Goal: Feedback & Contribution: Contribute content

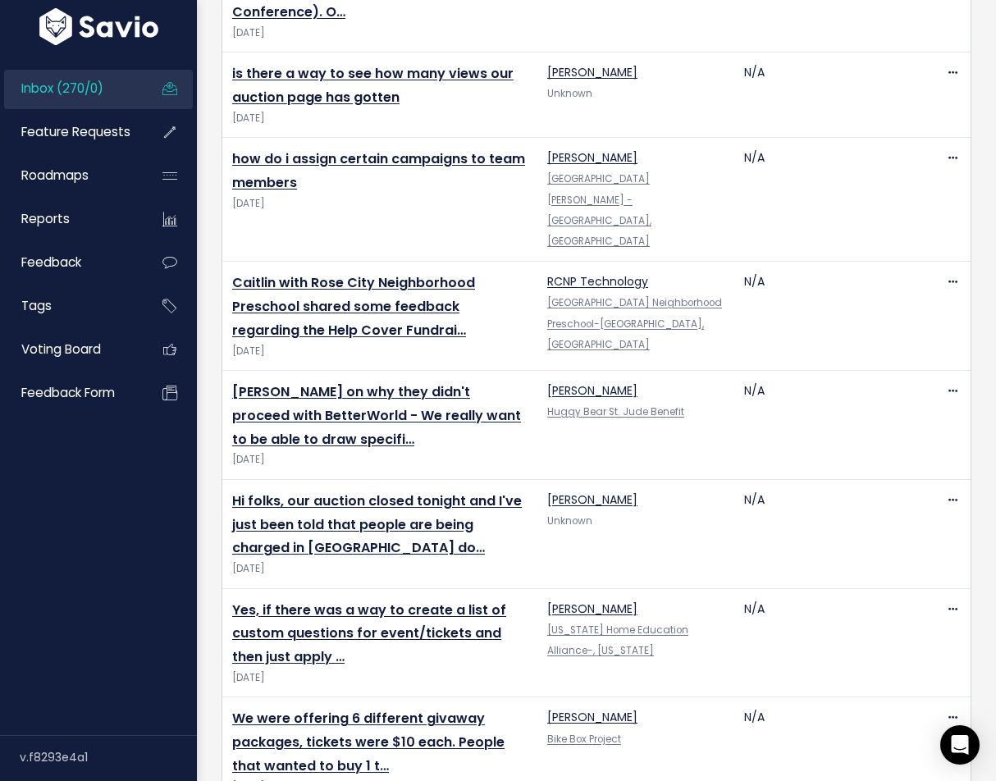
scroll to position [847, 0]
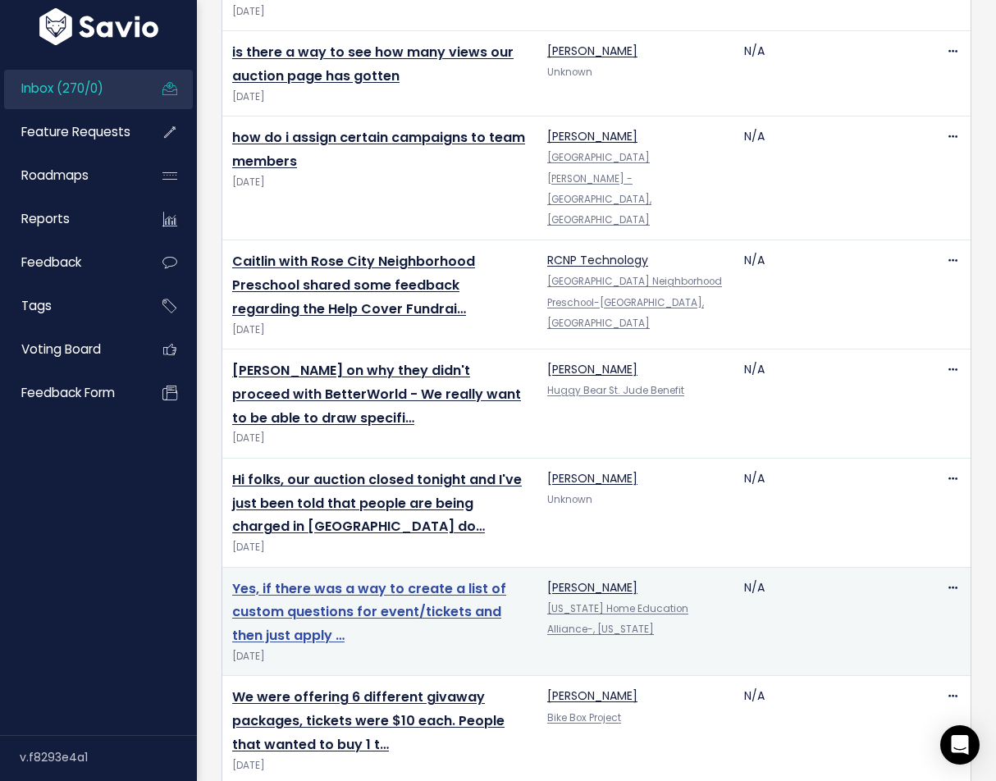
click at [401, 579] on link "Yes, if there was a way to create a list of custom questions for event/tickets …" at bounding box center [369, 612] width 274 height 66
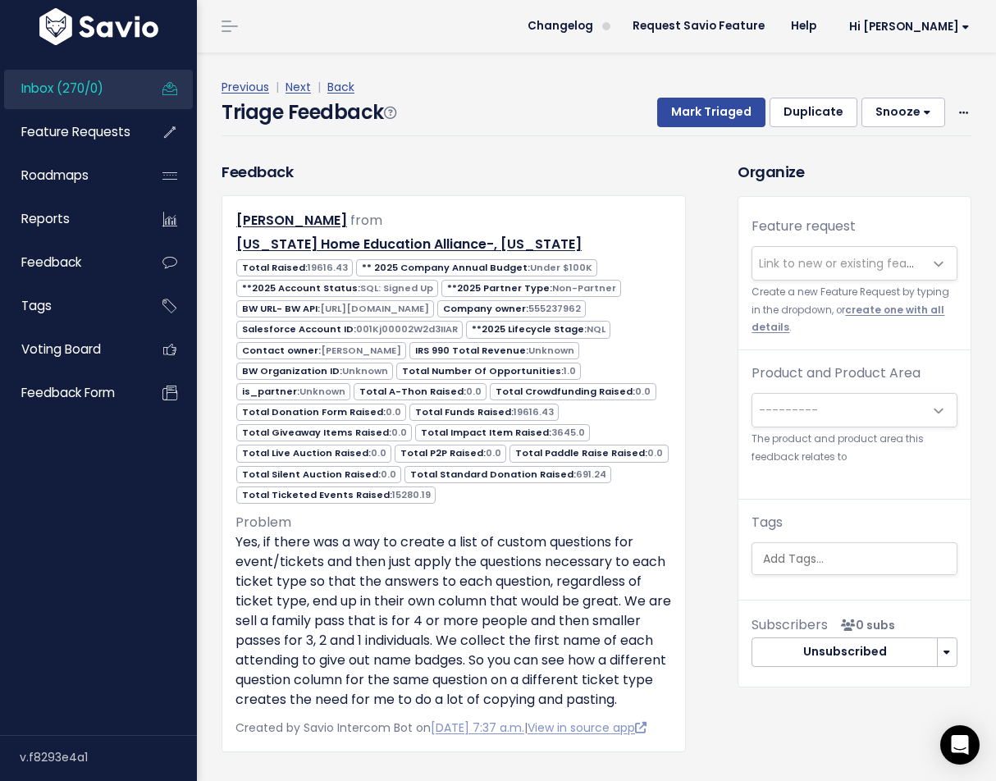
click at [880, 312] on link "create one with all details" at bounding box center [848, 319] width 193 height 30
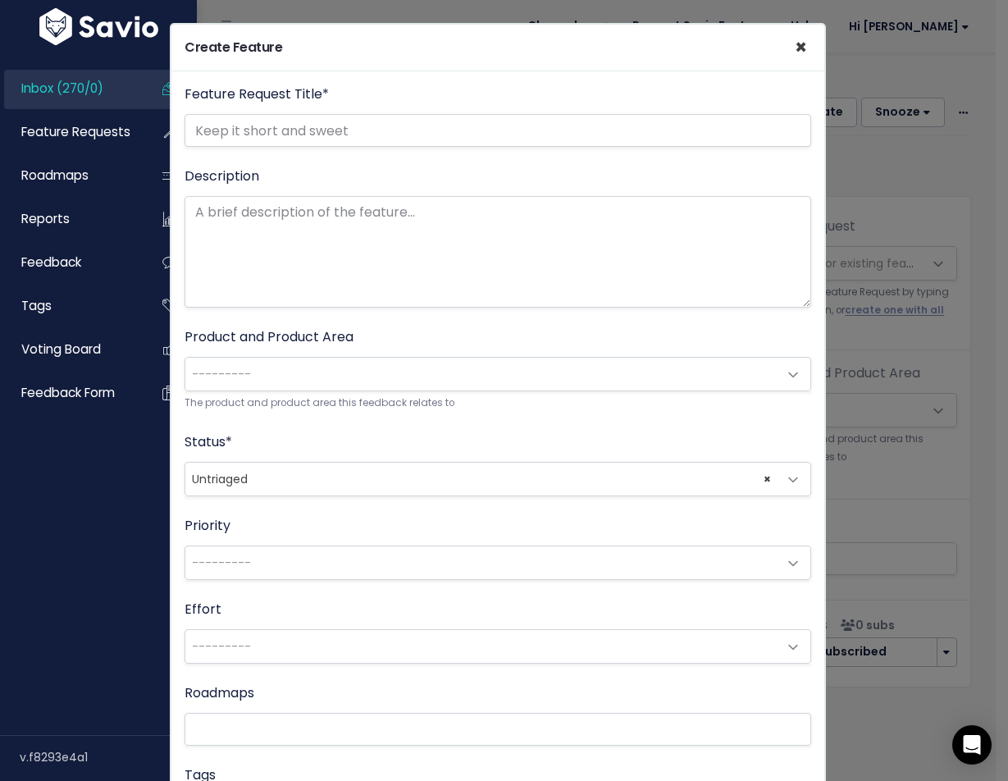
click at [795, 43] on span "×" at bounding box center [801, 47] width 12 height 27
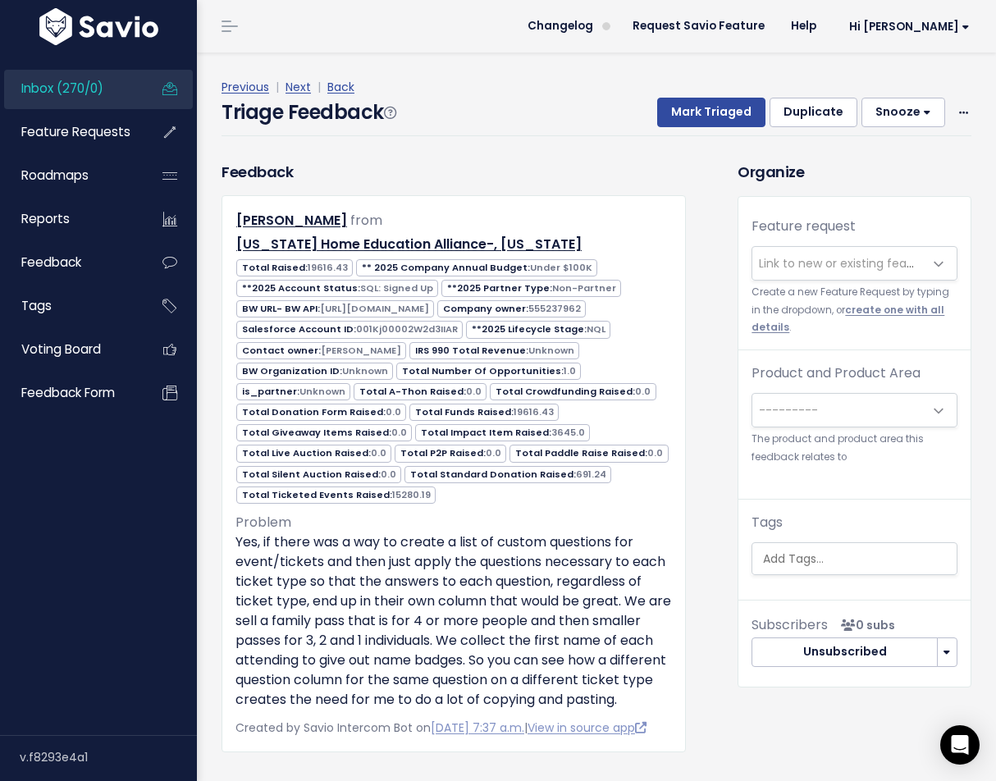
click at [874, 311] on link "create one with all details" at bounding box center [848, 319] width 193 height 30
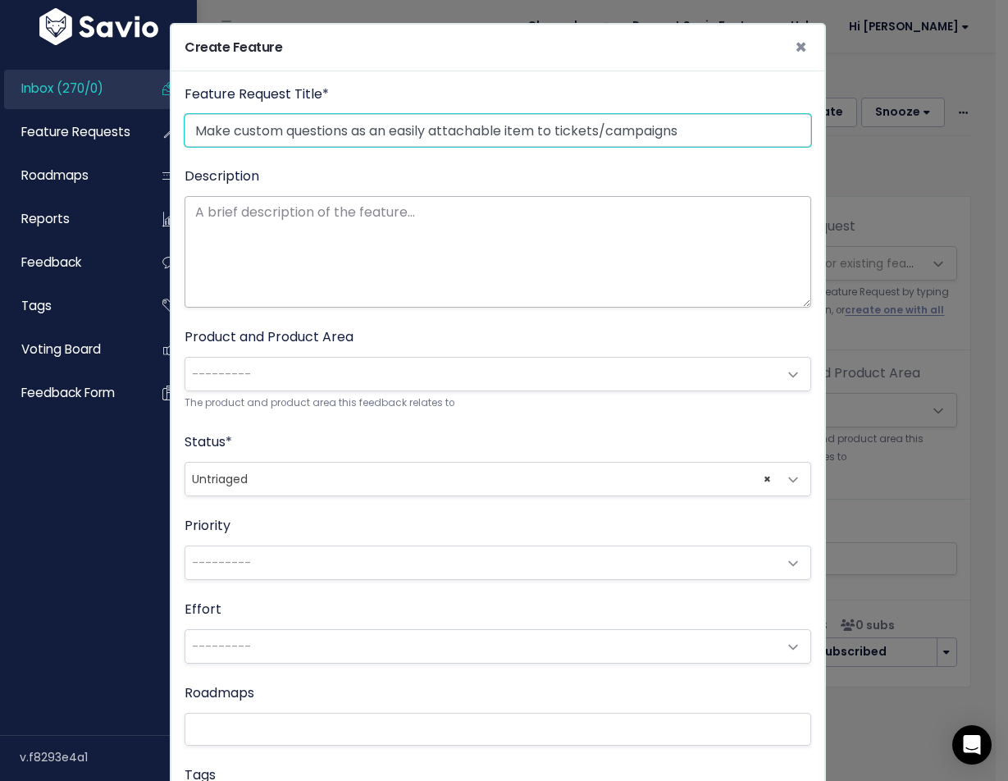
type input "Make custom questions as an easily attachable item to tickets/campaigns"
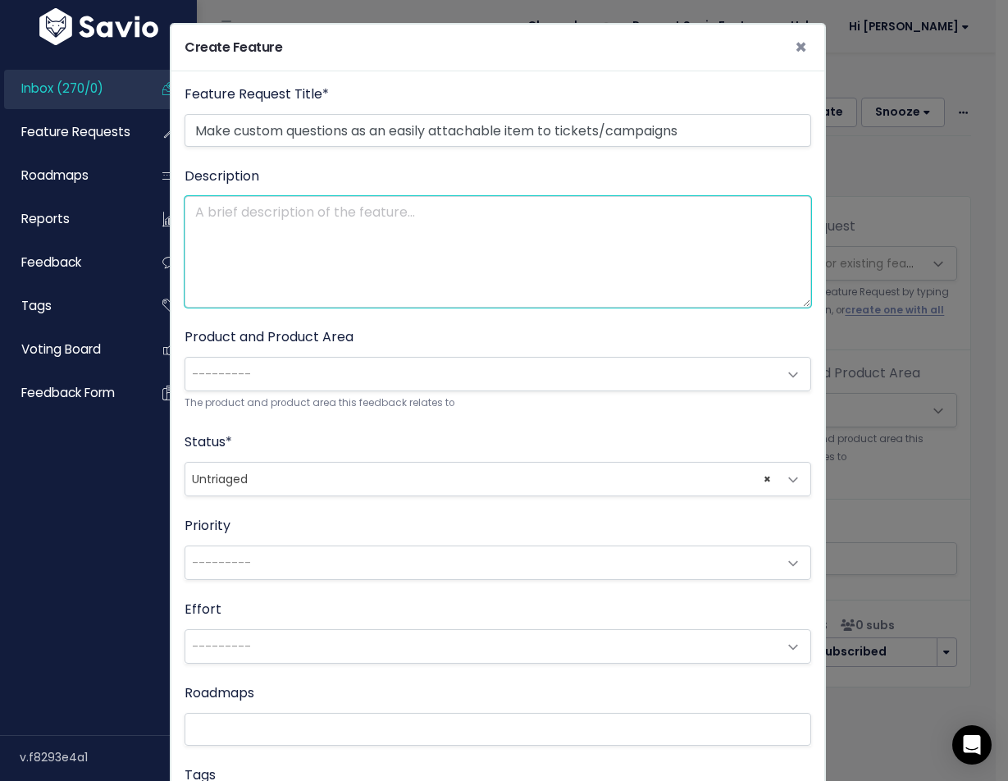
click at [298, 272] on textarea "Description" at bounding box center [498, 252] width 627 height 112
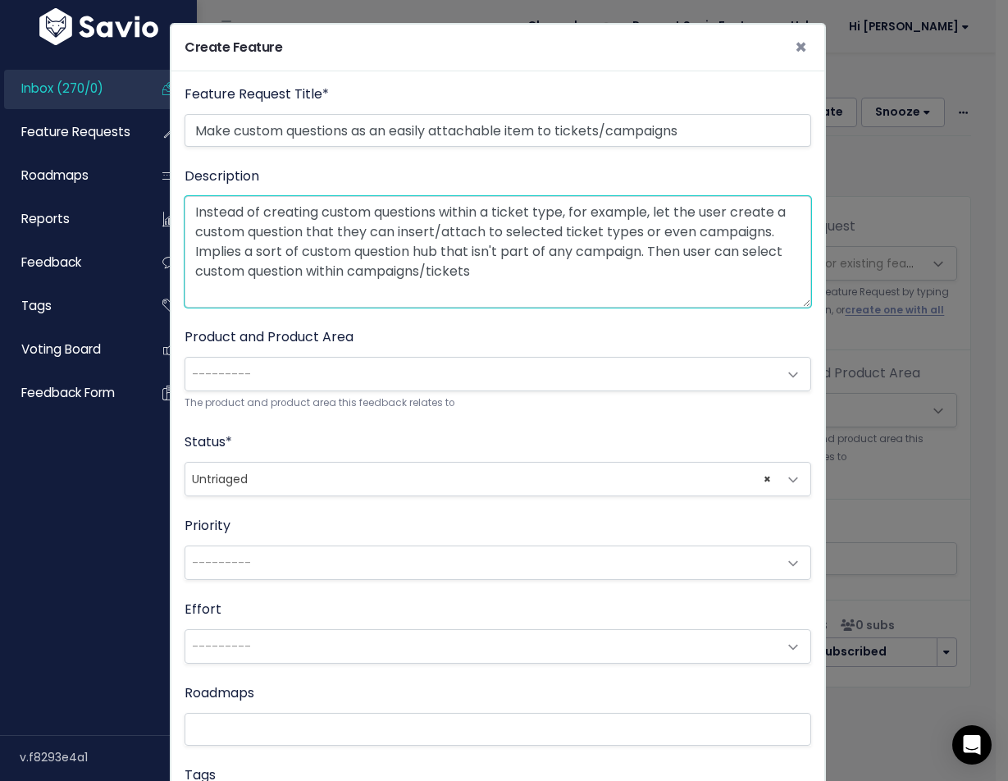
type textarea "Instead of creating custom questions within a ticket type, for example, let the…"
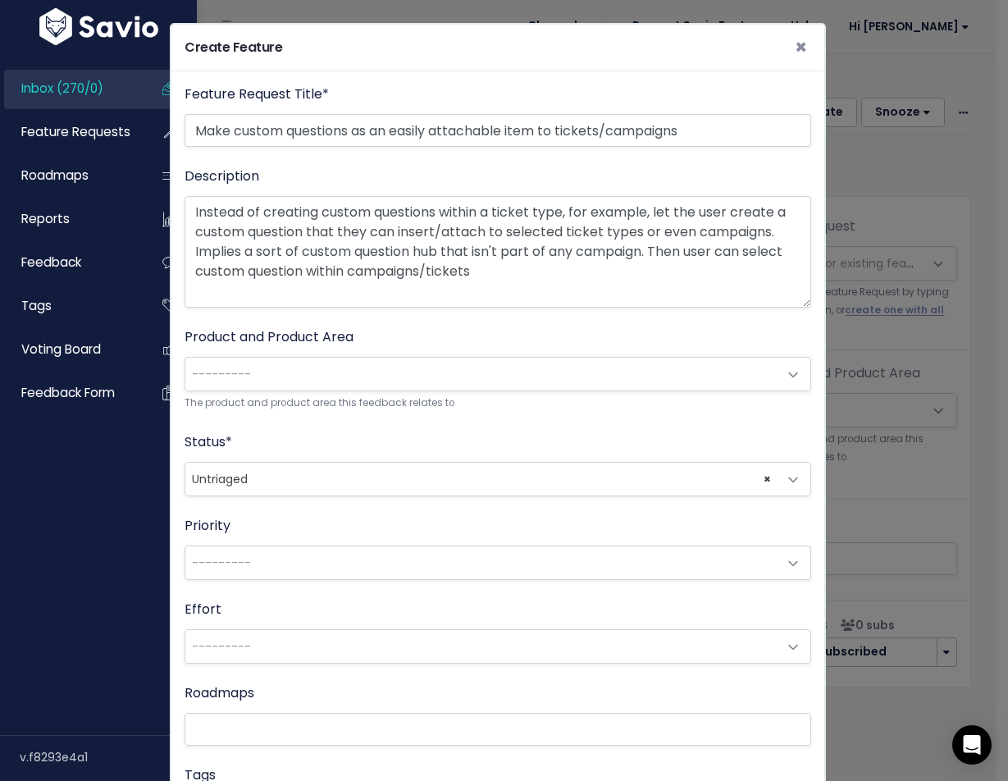
click at [313, 380] on span "---------" at bounding box center [481, 374] width 592 height 33
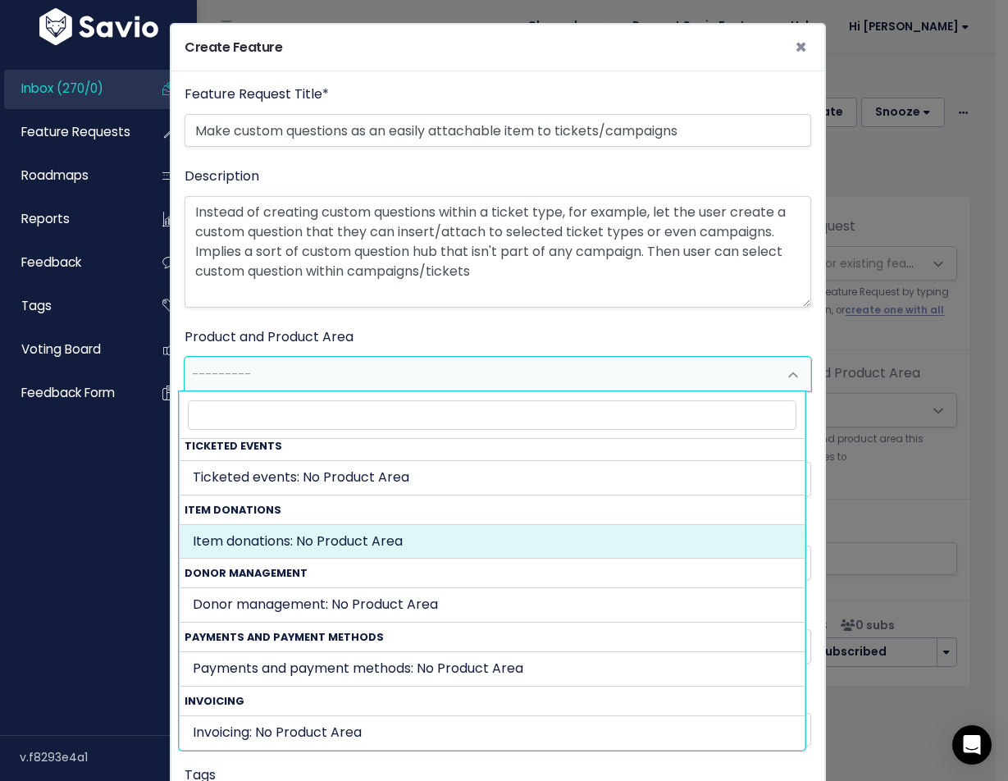
scroll to position [624, 0]
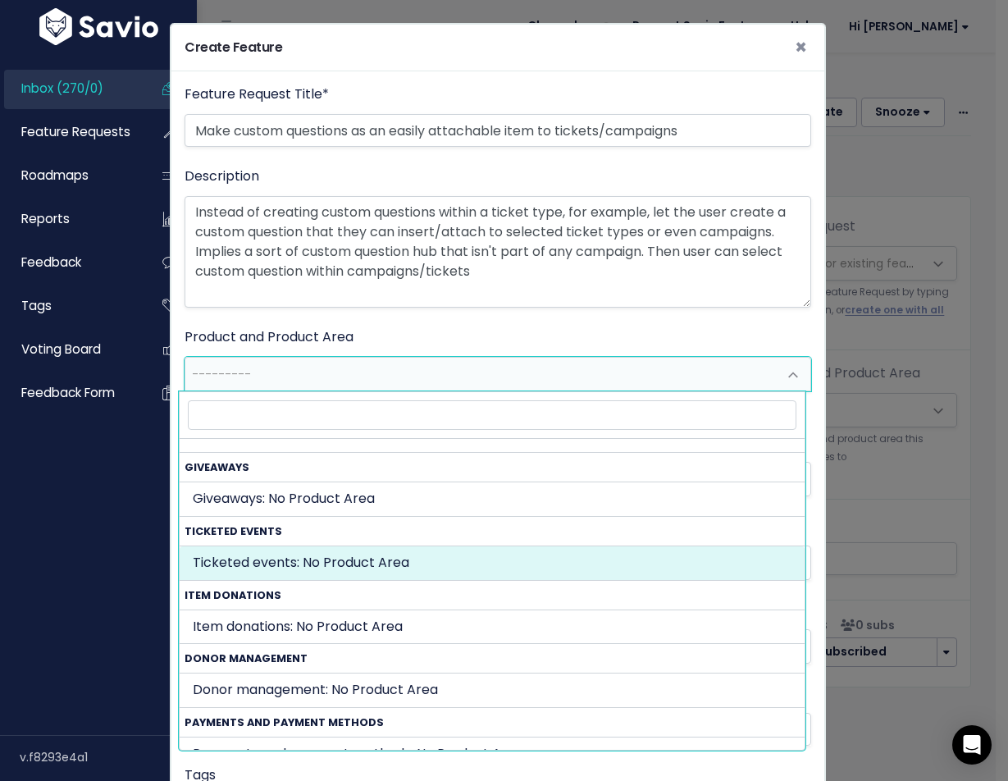
select select "TICKETED_EVENT:"
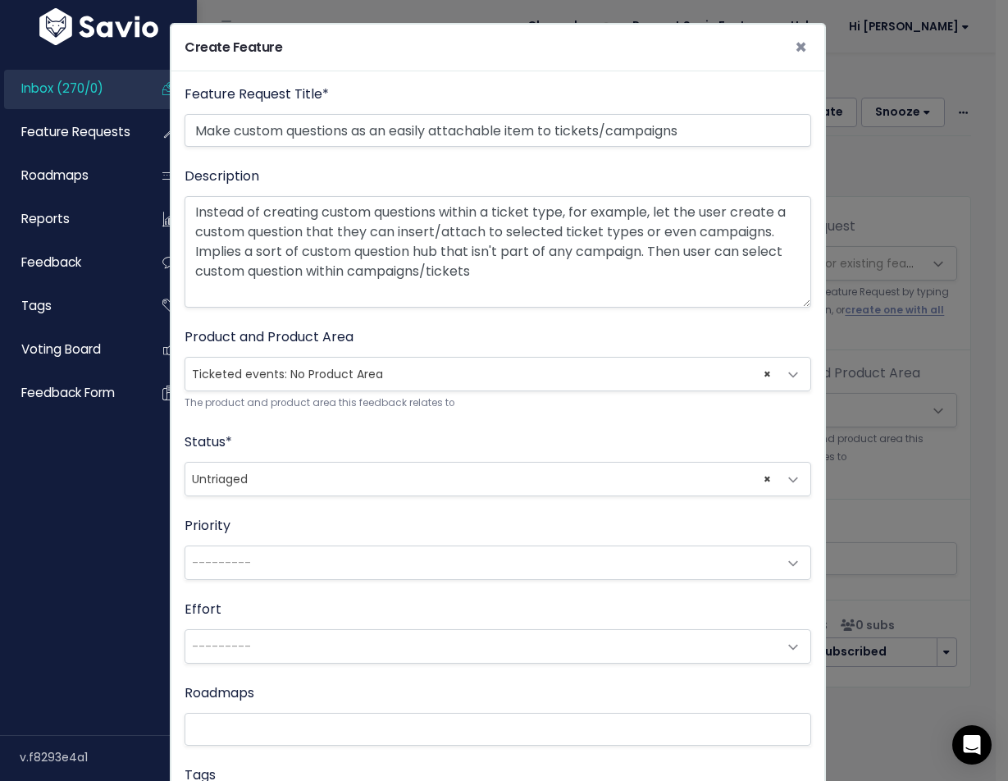
click at [363, 492] on span "× Untriaged" at bounding box center [481, 479] width 592 height 33
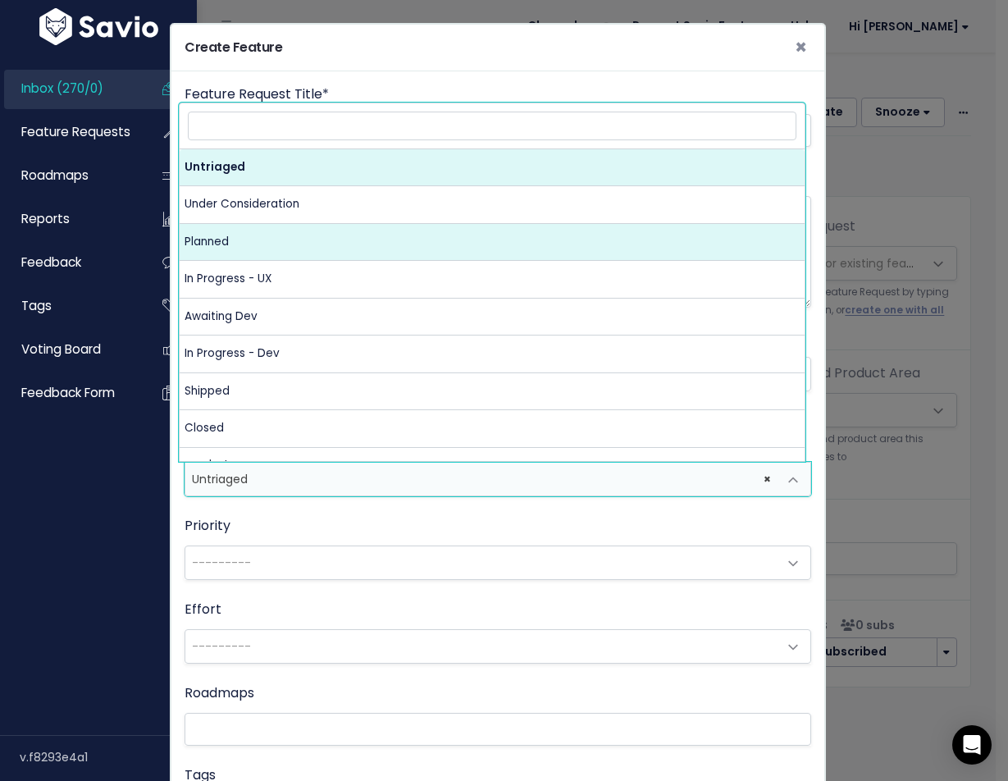
select select "PLANNED_rYK7"
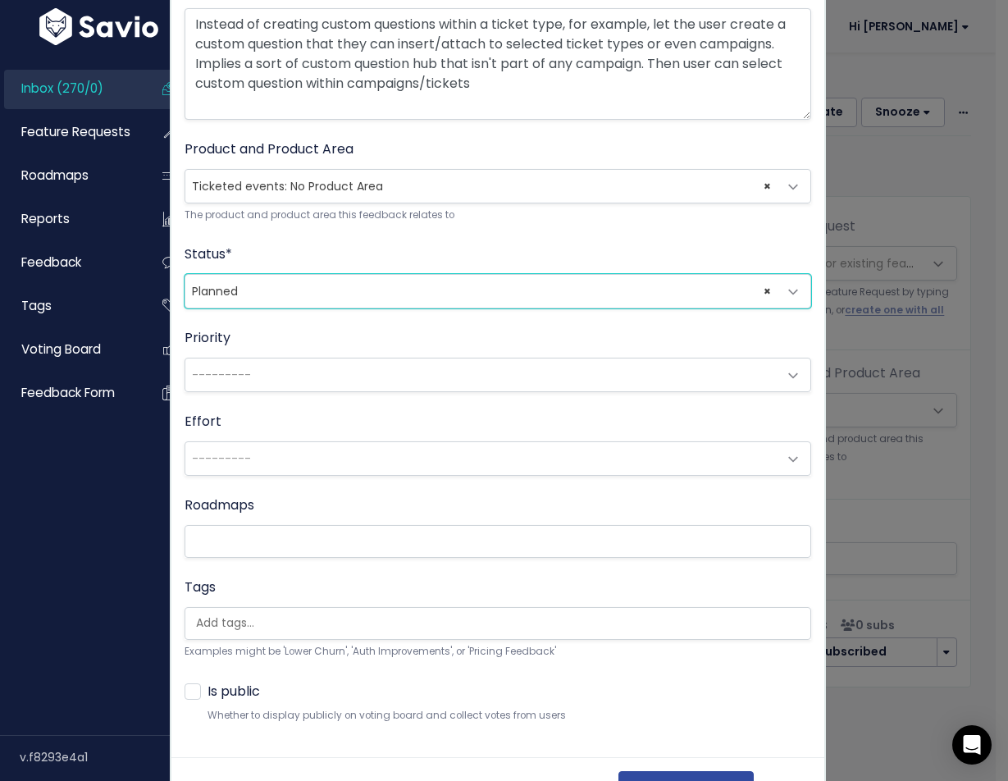
scroll to position [231, 0]
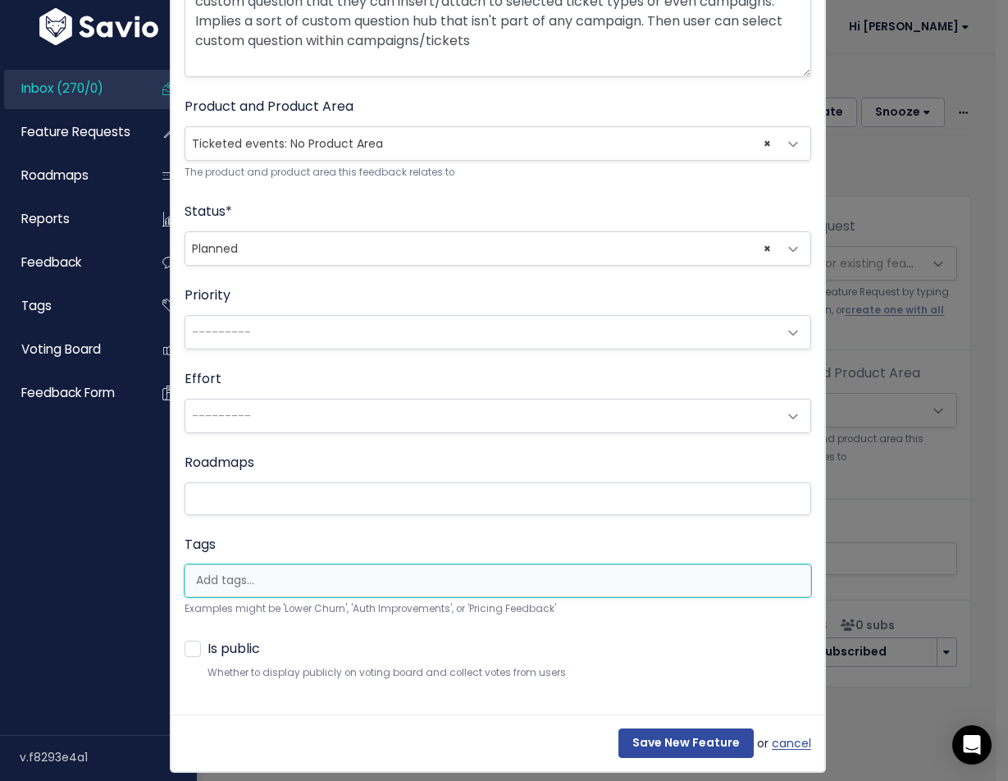
click at [308, 584] on input "search" at bounding box center [502, 580] width 625 height 17
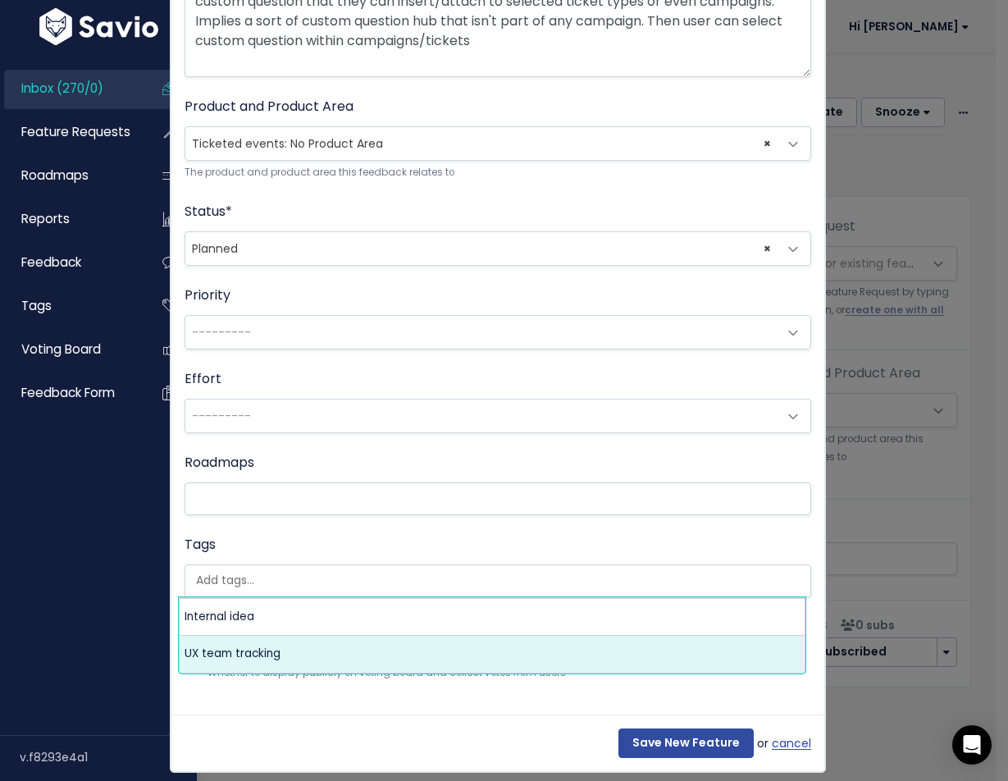
select select "13789"
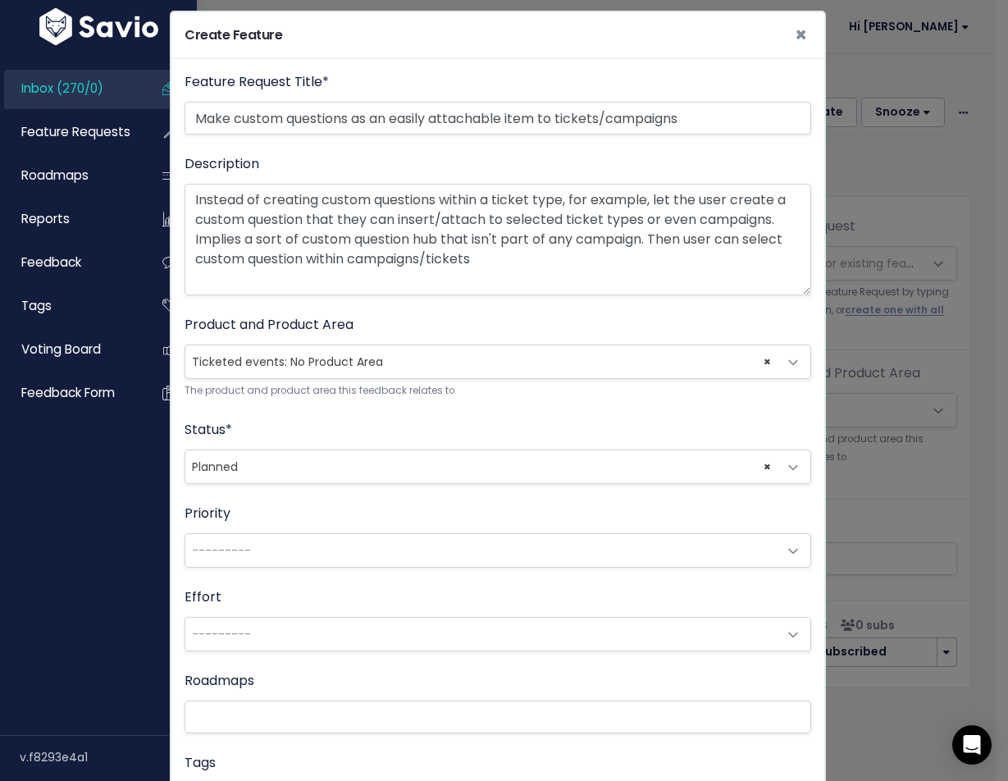
scroll to position [0, 0]
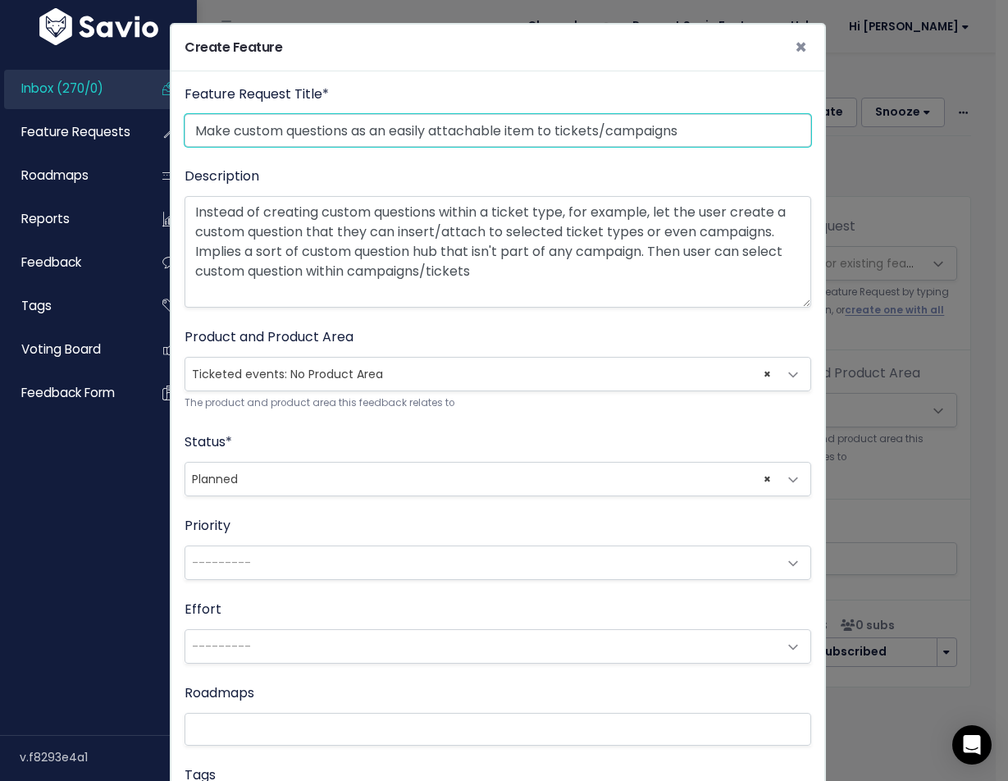
click at [397, 123] on input "Make custom questions as an easily attachable item to tickets/campaigns" at bounding box center [498, 130] width 627 height 33
click at [397, 124] on input "Make custom questions as an easily attachable item to tickets/campaigns" at bounding box center [498, 130] width 627 height 33
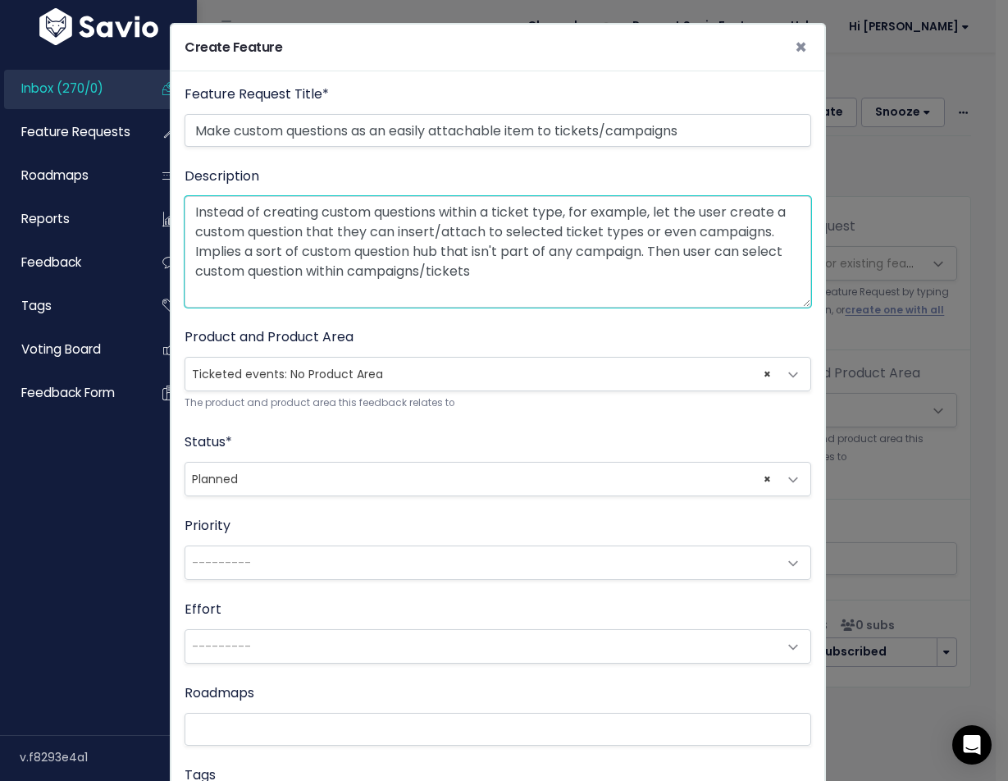
click at [386, 250] on textarea "Instead of creating custom questions within a ticket type, for example, let the…" at bounding box center [498, 252] width 627 height 112
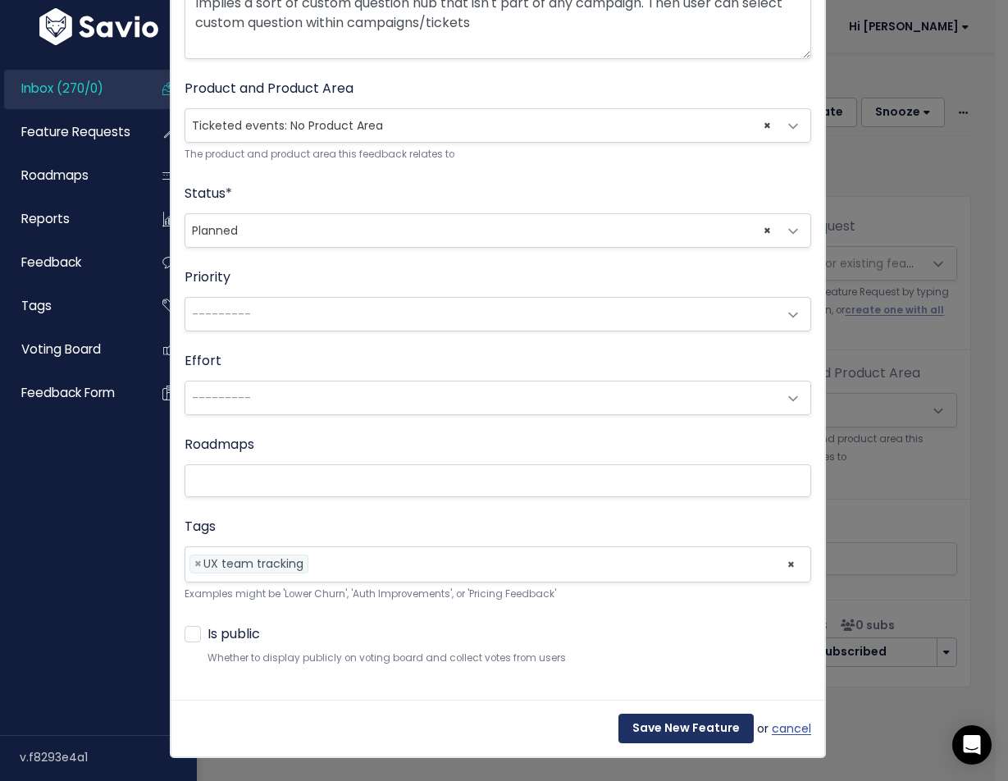
click at [660, 721] on input "Save New Feature" at bounding box center [686, 729] width 135 height 30
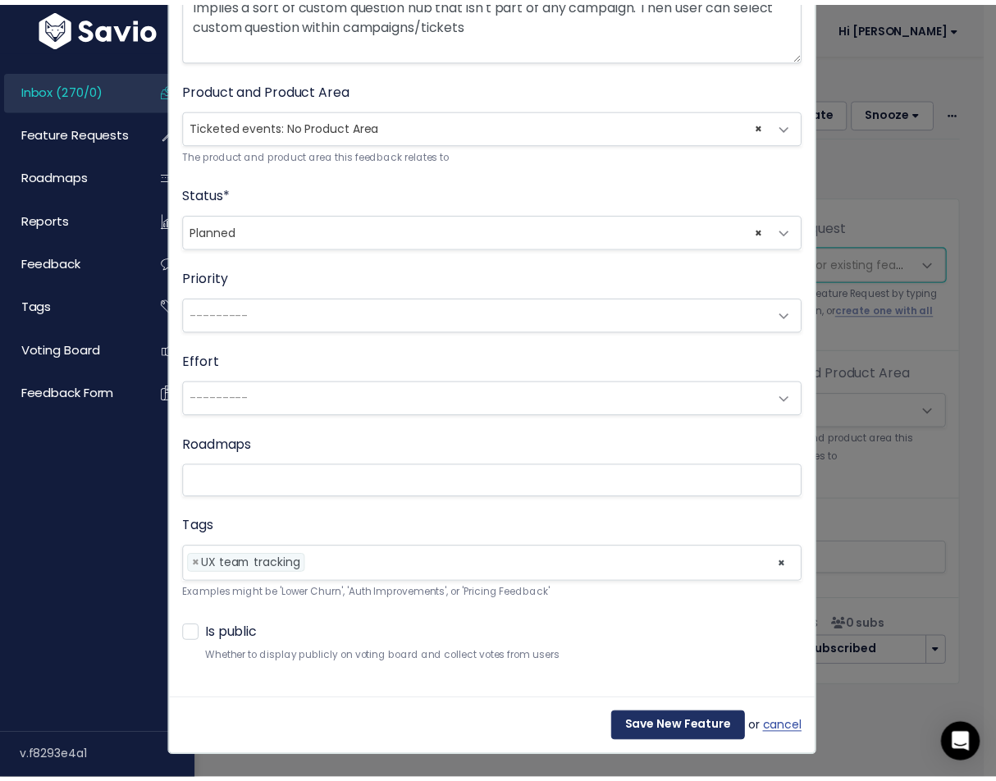
scroll to position [0, 0]
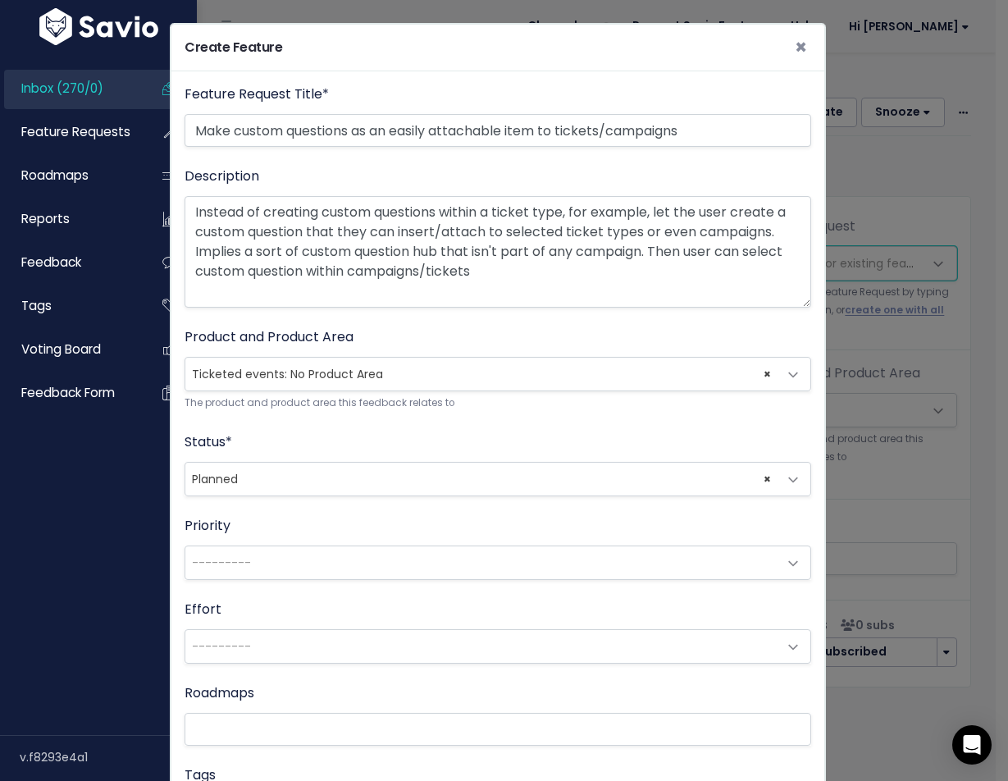
select select "64498"
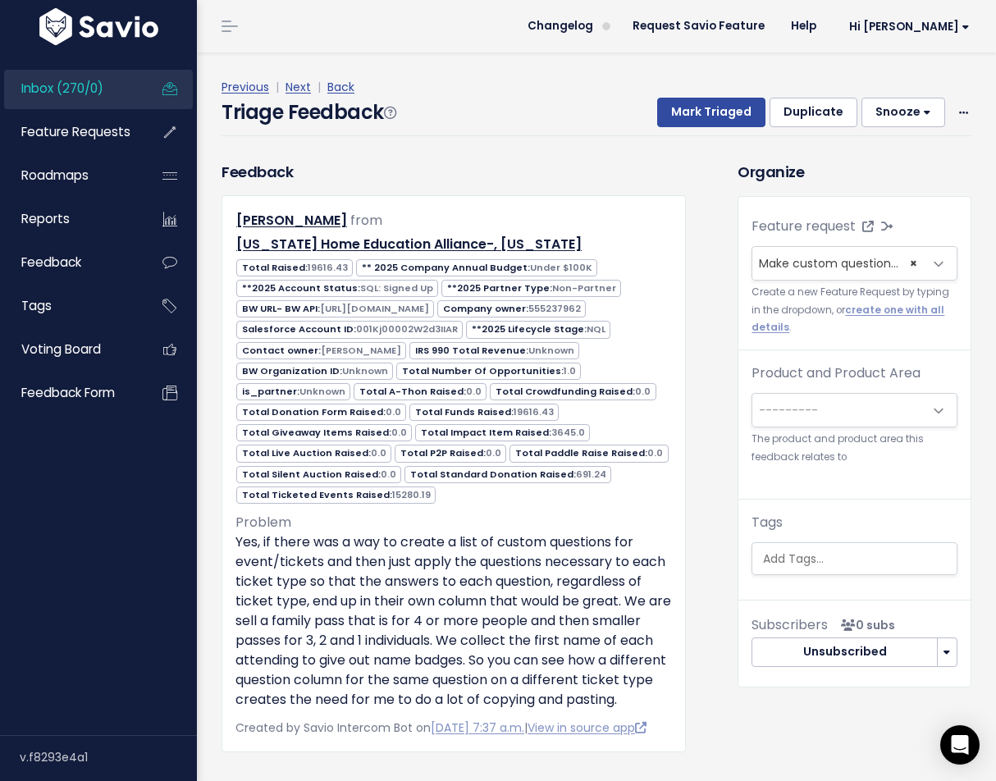
click at [847, 429] on div "Product and Product Area --------- General: No Product Area Live auction: No Pr…" at bounding box center [855, 414] width 206 height 103
click at [841, 420] on span "---------" at bounding box center [837, 410] width 171 height 33
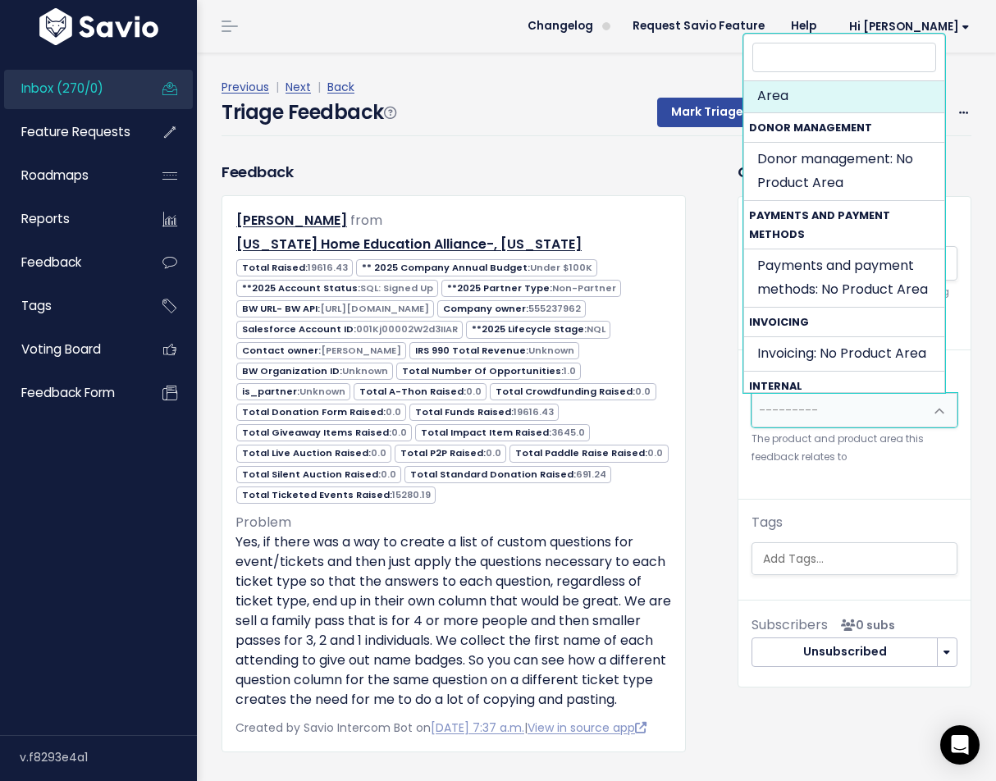
scroll to position [917, 0]
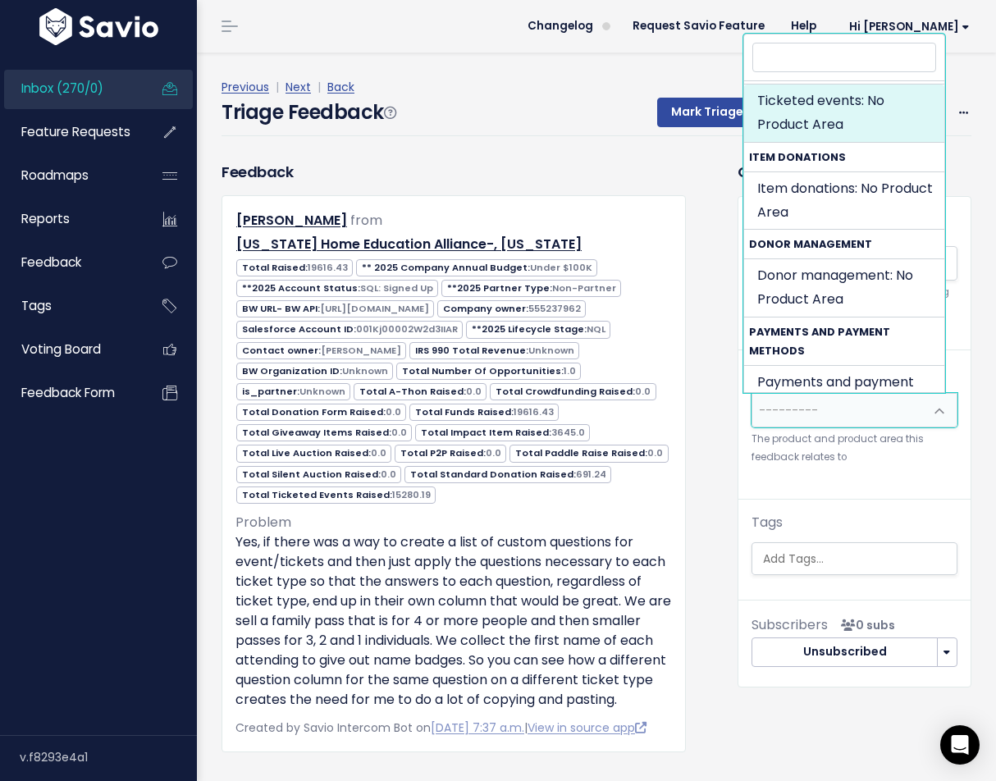
select select "TICKETED_EVENT:"
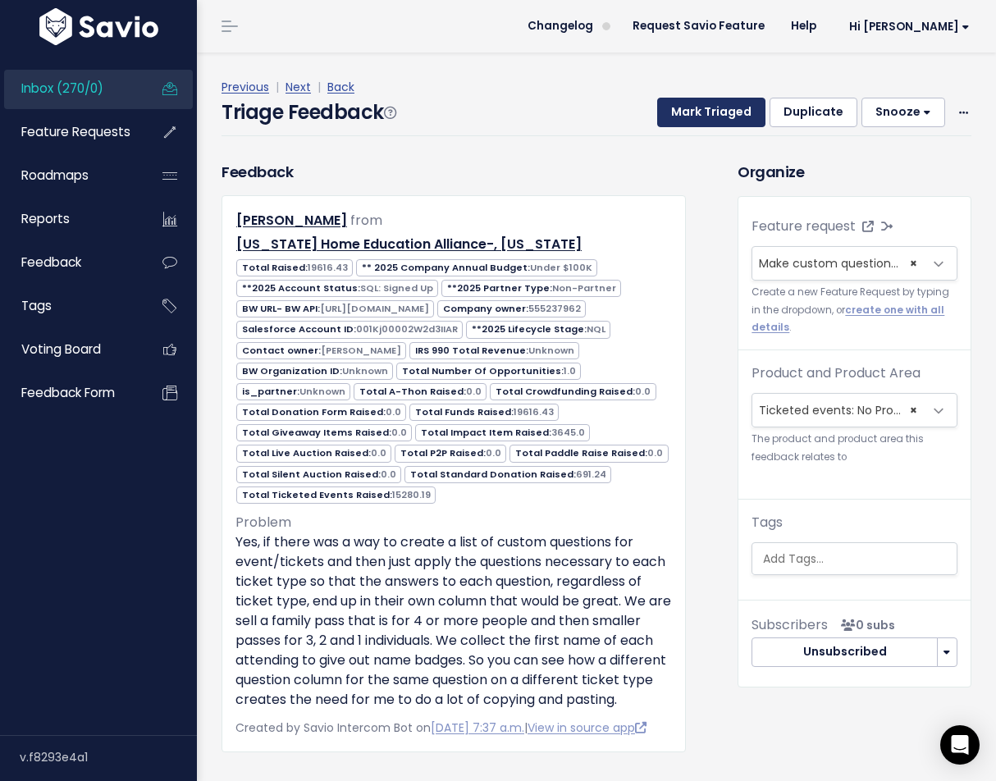
click at [709, 107] on button "Mark Triaged" at bounding box center [711, 113] width 108 height 30
